Goal: Information Seeking & Learning: Learn about a topic

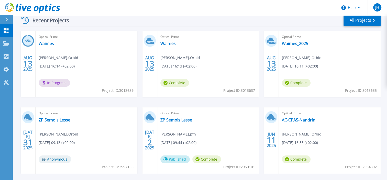
scroll to position [102, 0]
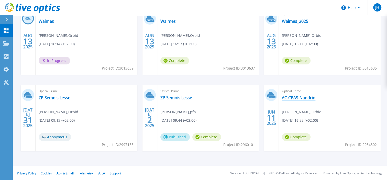
click at [295, 98] on link "AC-CPAS-Nandrin" at bounding box center [299, 97] width 34 height 5
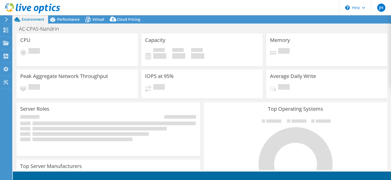
select select "EUFrankfurt"
select select "EUR"
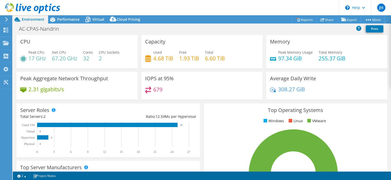
click at [310, 49] on div "Memory Peak Memory Usage 97.34 GiB Total Memory 255.37 GiB" at bounding box center [326, 52] width 121 height 34
click at [67, 20] on span "Performance" at bounding box center [68, 19] width 23 height 5
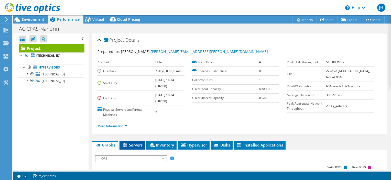
click at [133, 144] on span "Servers" at bounding box center [132, 145] width 20 height 5
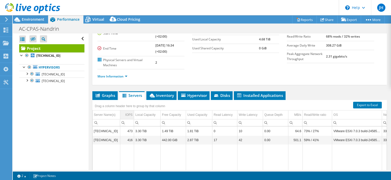
scroll to position [26, 0]
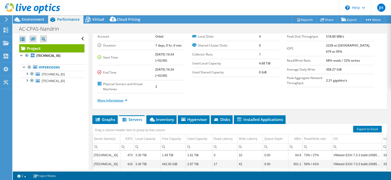
click at [111, 99] on link "More Information" at bounding box center [112, 100] width 30 height 4
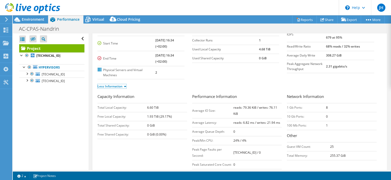
scroll to position [51, 0]
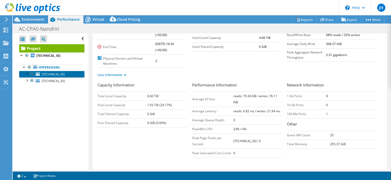
click at [53, 72] on span "[TECHNICAL_ID]" at bounding box center [53, 74] width 23 height 4
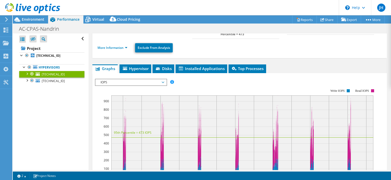
click at [148, 79] on span "IOPS" at bounding box center [131, 82] width 66 height 6
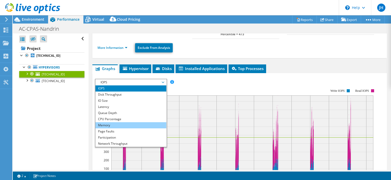
click at [105, 122] on li "Memory" at bounding box center [130, 125] width 71 height 6
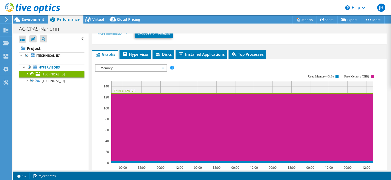
scroll to position [77, 0]
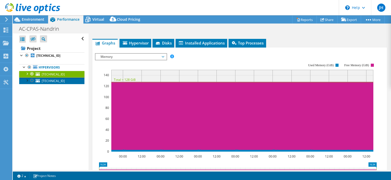
click at [51, 81] on span "[TECHNICAL_ID]" at bounding box center [53, 81] width 23 height 4
